Goal: Task Accomplishment & Management: Use online tool/utility

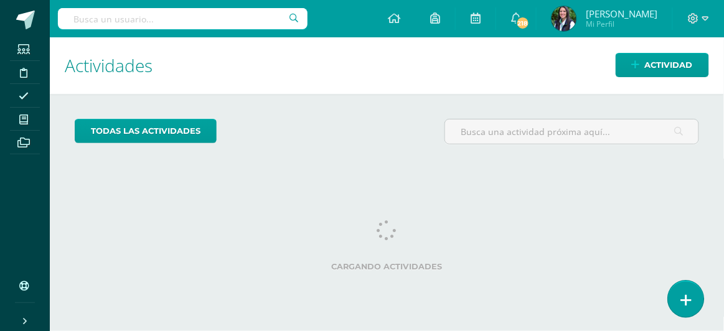
click at [690, 297] on icon at bounding box center [685, 300] width 11 height 14
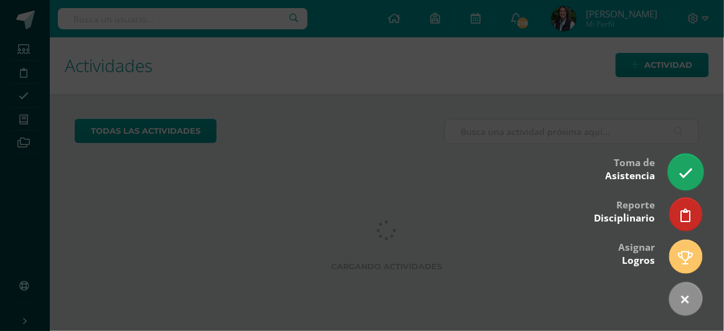
click at [693, 174] on link at bounding box center [685, 172] width 35 height 36
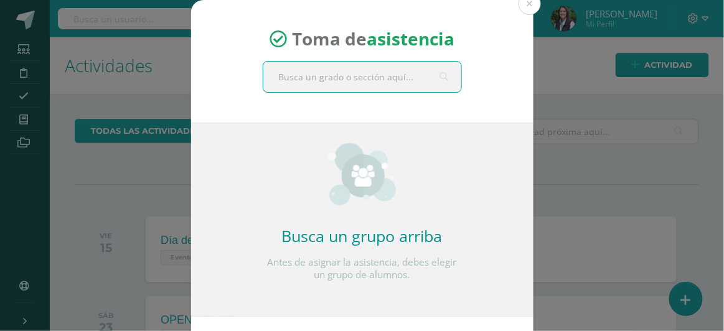
click at [380, 79] on input "text" at bounding box center [362, 77] width 198 height 30
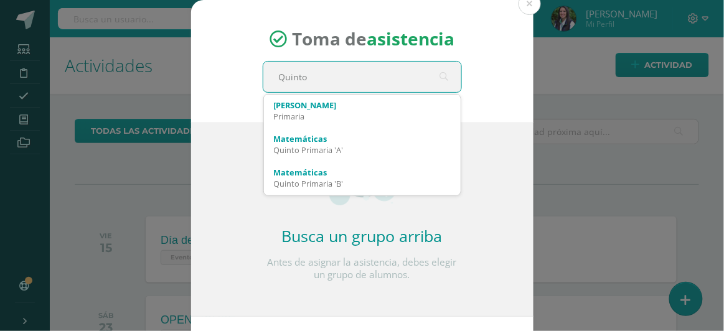
type input "Quinto A"
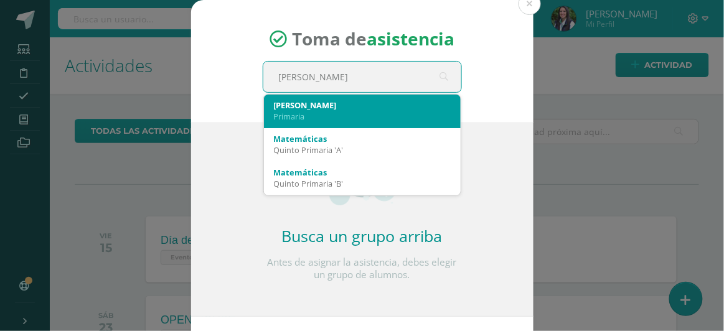
click at [294, 106] on div "Quinto A" at bounding box center [362, 105] width 177 height 11
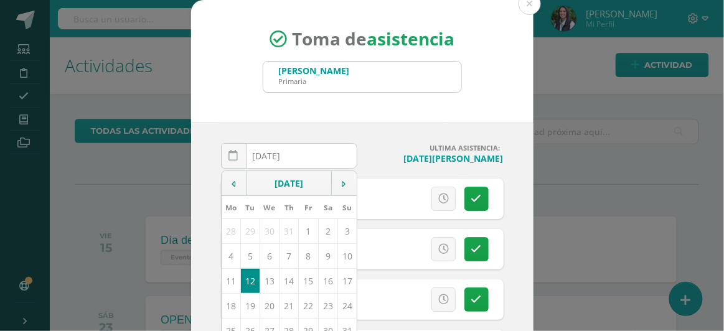
click at [625, 166] on div "Toma de asistencia Quinto A Primaria Quinto A 2025-08-12 August, 2025 Mo Tu We …" at bounding box center [362, 235] width 714 height 470
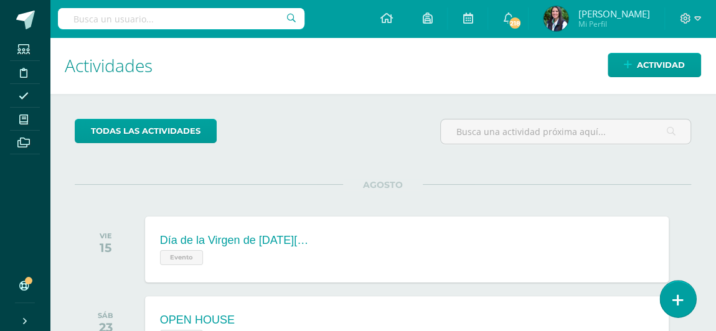
click at [686, 300] on link at bounding box center [677, 299] width 35 height 36
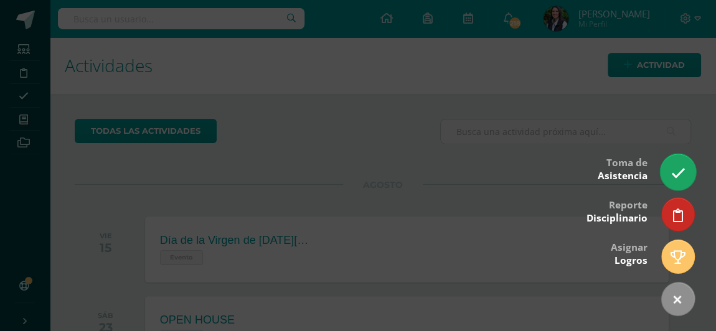
click at [670, 167] on icon at bounding box center [677, 173] width 14 height 14
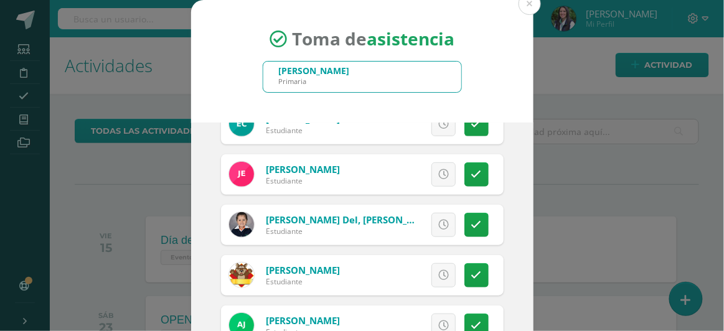
scroll to position [283, 0]
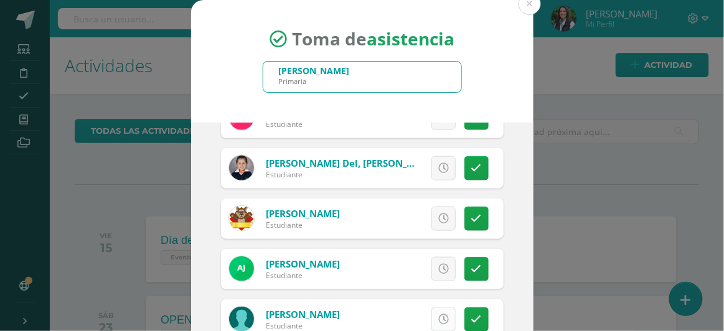
click at [436, 312] on link at bounding box center [443, 319] width 24 height 24
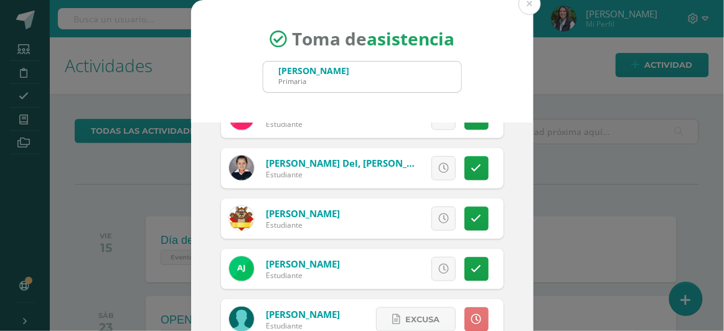
click at [471, 314] on icon at bounding box center [476, 319] width 11 height 11
click at [437, 261] on link at bounding box center [443, 269] width 24 height 24
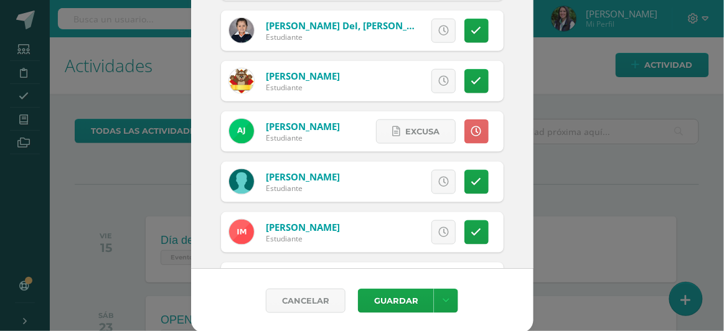
scroll to position [396, 0]
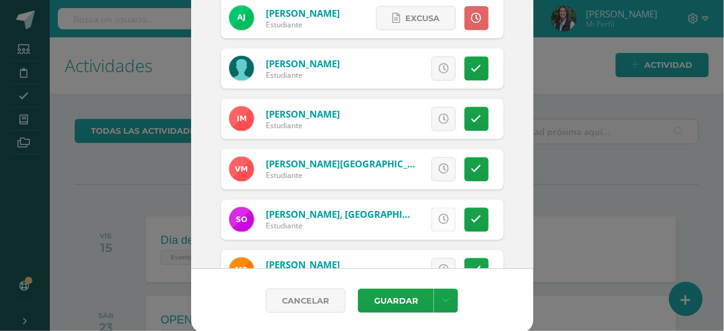
click at [438, 215] on icon at bounding box center [443, 220] width 11 height 11
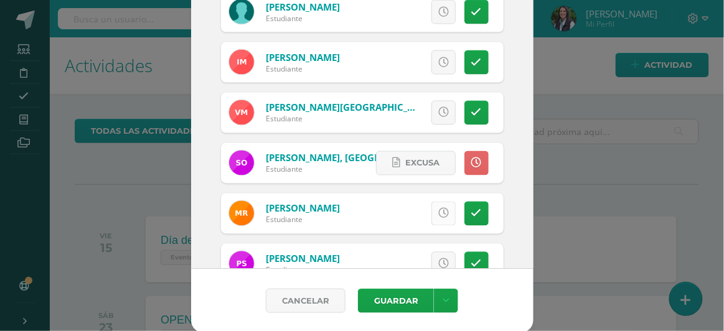
click at [438, 213] on icon at bounding box center [443, 213] width 11 height 11
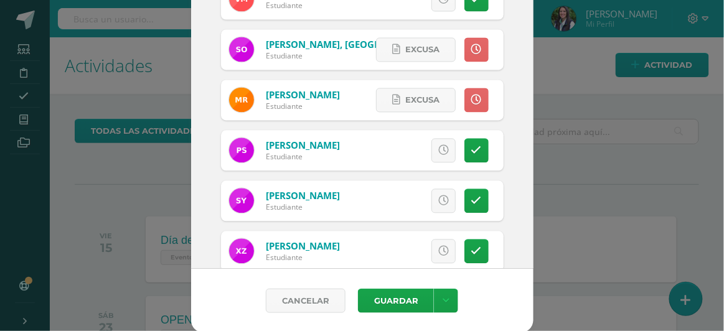
scroll to position [589, 0]
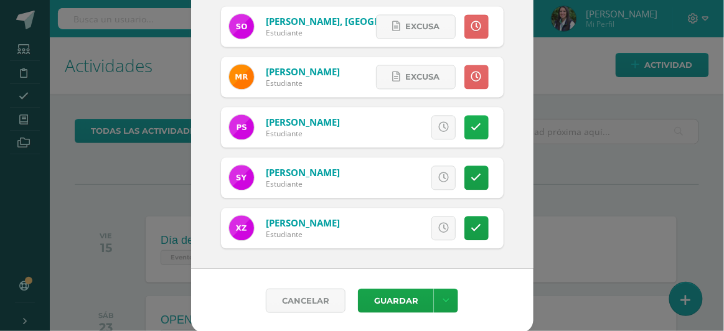
click at [471, 126] on icon at bounding box center [476, 128] width 11 height 11
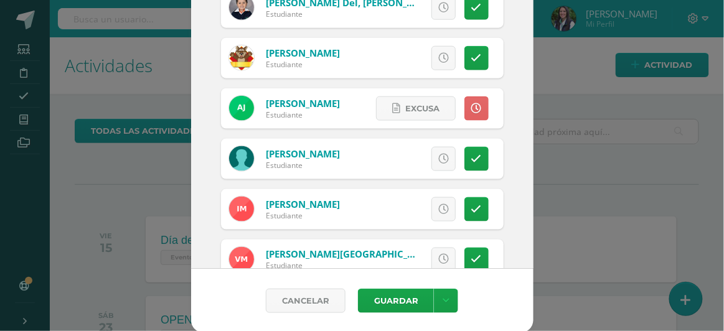
scroll to position [249, 0]
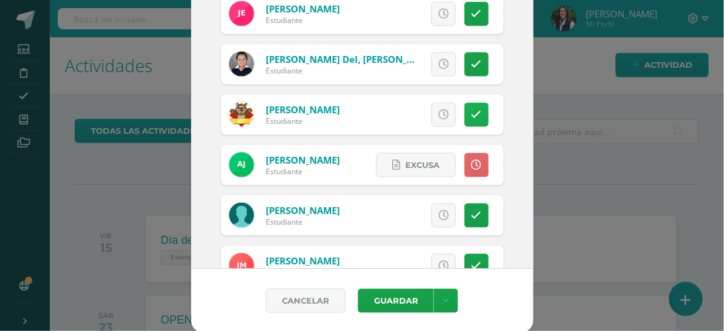
click at [471, 111] on icon at bounding box center [476, 115] width 11 height 11
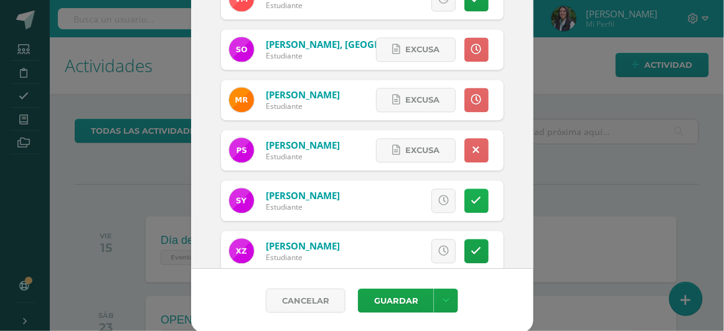
scroll to position [589, 0]
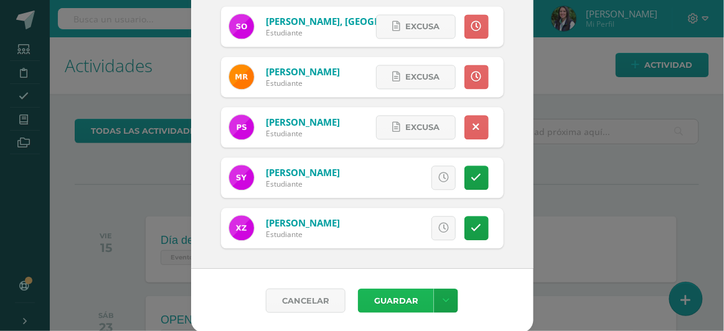
click at [386, 297] on button "Guardar" at bounding box center [396, 301] width 76 height 24
